Goal: Task Accomplishment & Management: Understand process/instructions

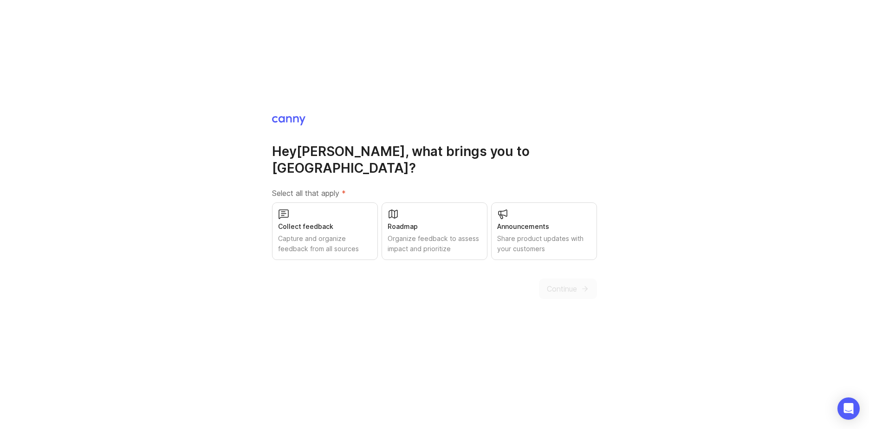
click at [335, 233] on div "Capture and organize feedback from all sources" at bounding box center [325, 243] width 94 height 20
click at [424, 211] on div "Roadmap Organize feedback to assess impact and prioritize" at bounding box center [434, 231] width 106 height 58
click at [579, 278] on button "Continue" at bounding box center [568, 288] width 58 height 20
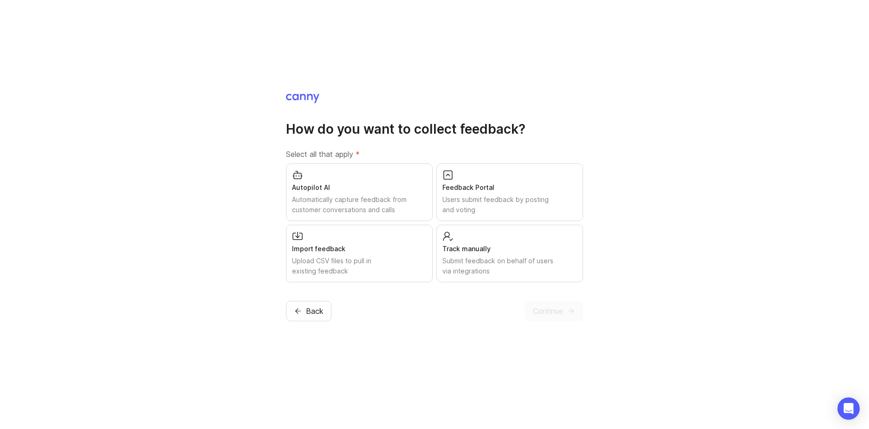
click at [524, 202] on div "Users submit feedback by posting and voting" at bounding box center [509, 204] width 135 height 20
click at [399, 272] on div "Upload CSV files to pull in existing feedback" at bounding box center [359, 266] width 135 height 20
click at [546, 309] on span "Continue" at bounding box center [548, 310] width 30 height 11
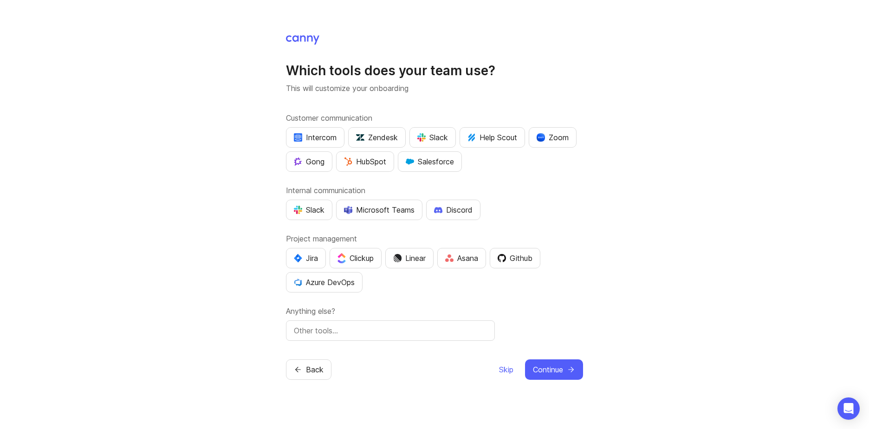
click at [429, 166] on div "Salesforce" at bounding box center [430, 161] width 48 height 11
click at [393, 207] on div "Microsoft Teams" at bounding box center [379, 209] width 71 height 11
click at [328, 282] on div "Azure DevOps" at bounding box center [324, 282] width 61 height 11
click at [551, 373] on span "Continue" at bounding box center [548, 369] width 30 height 11
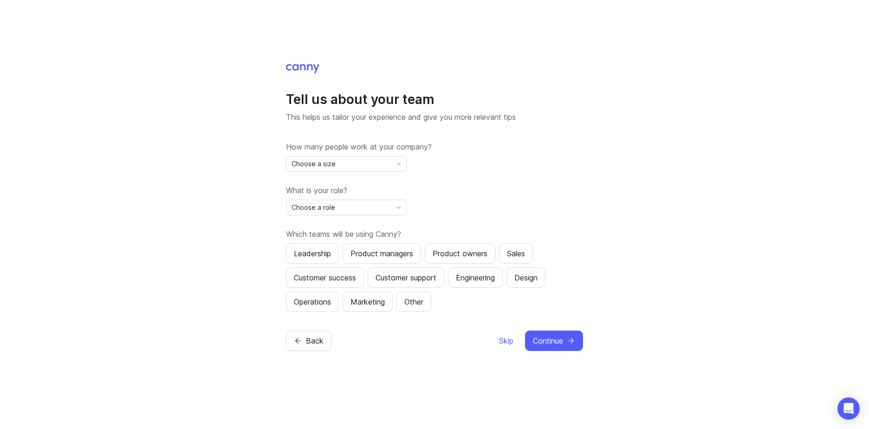
click at [496, 338] on div "Back Skip Continue" at bounding box center [434, 340] width 297 height 20
click at [499, 338] on span "Skip" at bounding box center [506, 340] width 14 height 11
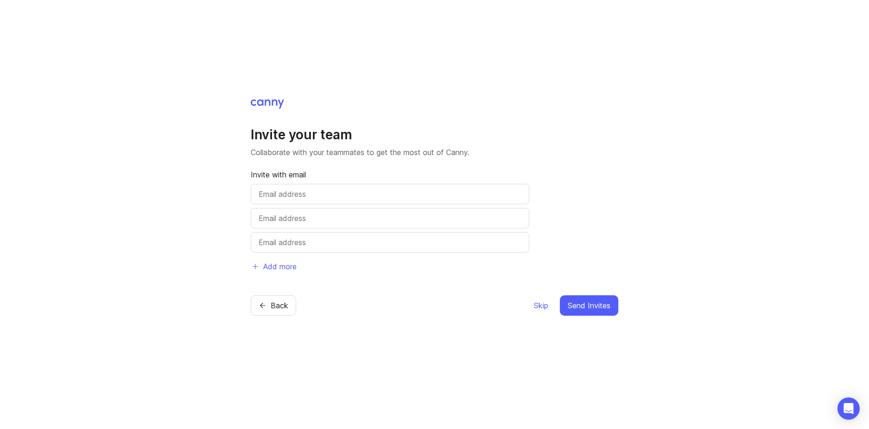
click at [536, 312] on button "Skip" at bounding box center [540, 305] width 15 height 20
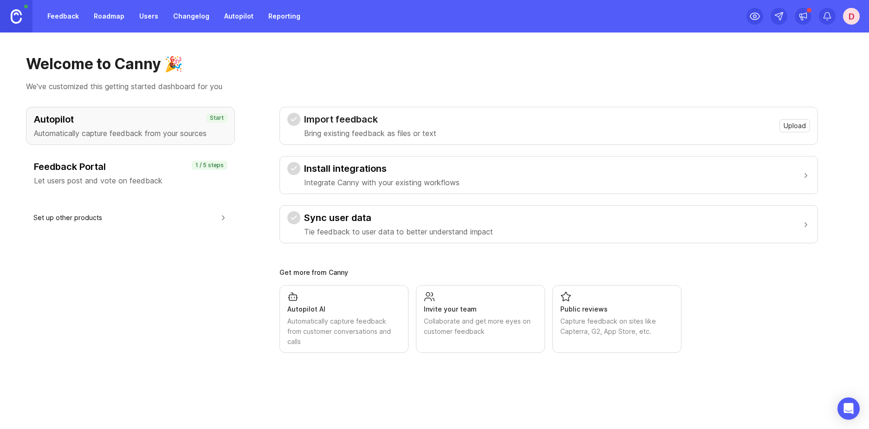
click at [327, 58] on h1 "Welcome to Canny 🎉" at bounding box center [434, 64] width 817 height 19
